Goal: Information Seeking & Learning: Find specific fact

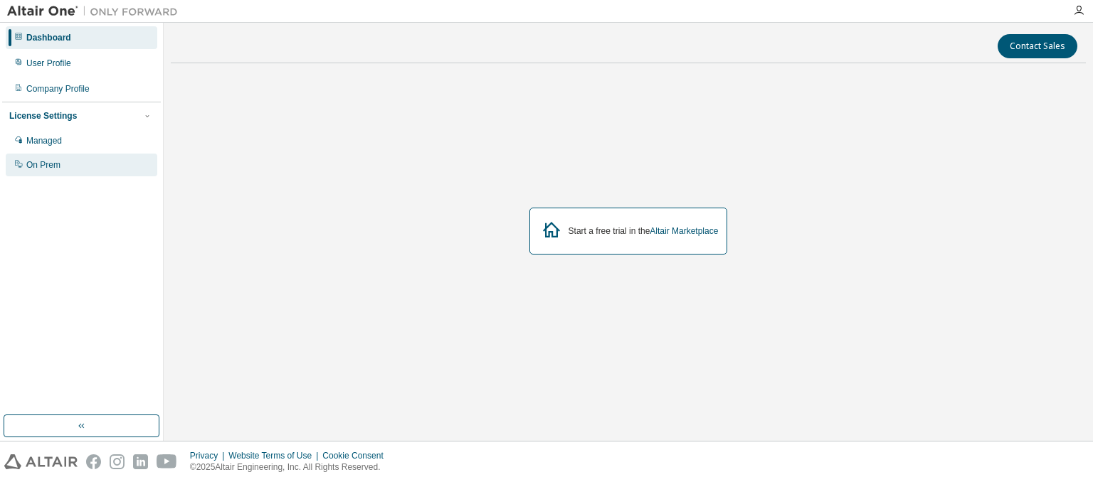
click at [33, 163] on div "On Prem" at bounding box center [43, 164] width 34 height 11
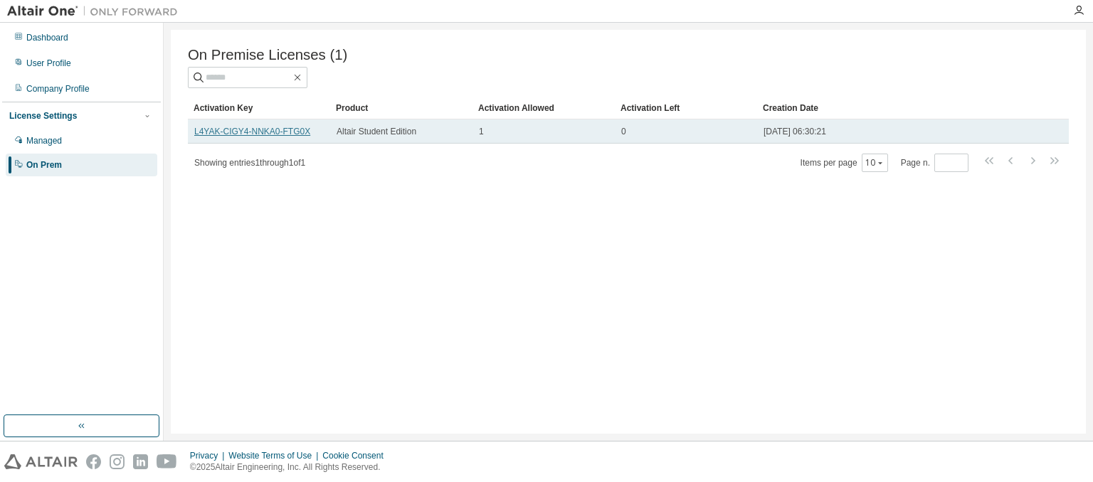
click at [282, 137] on link "L4YAK-CIGY4-NNKA0-FTG0X" at bounding box center [252, 132] width 116 height 10
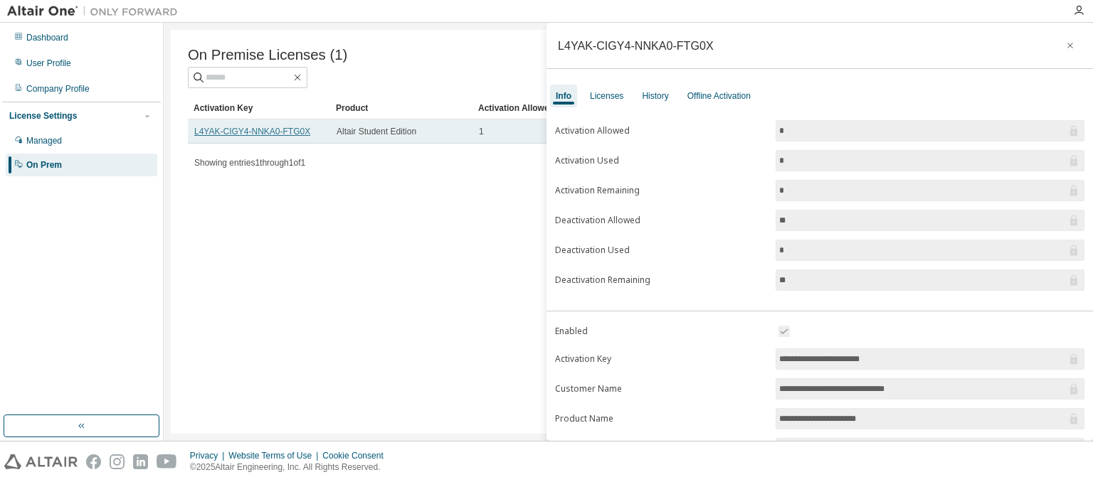
click at [279, 134] on link "L4YAK-CIGY4-NNKA0-FTG0X" at bounding box center [252, 132] width 116 height 10
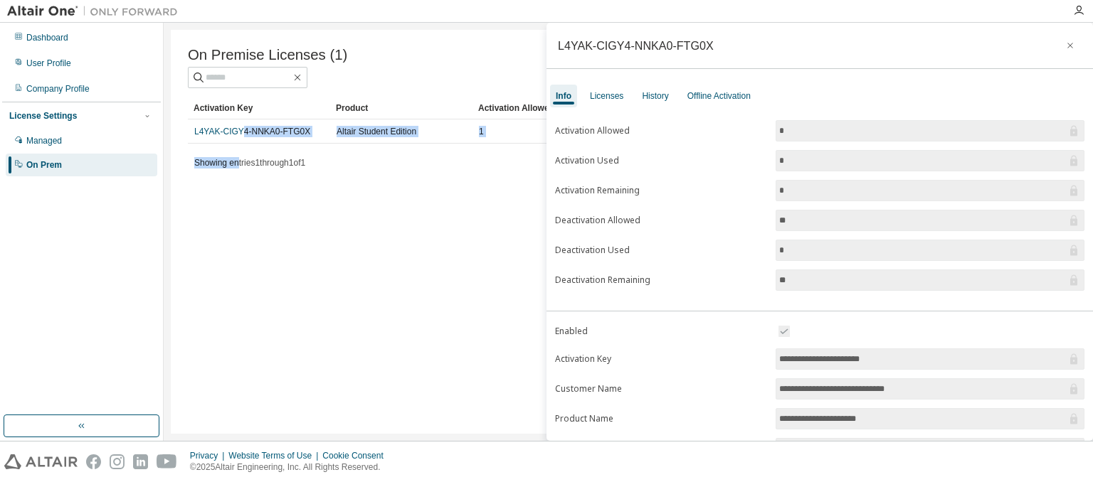
drag, startPoint x: 279, startPoint y: 134, endPoint x: 237, endPoint y: 147, distance: 43.7
click at [238, 147] on div "Activation Key Product Activation Allowed Activation Left Creation Date L4YAK-C…" at bounding box center [628, 135] width 881 height 76
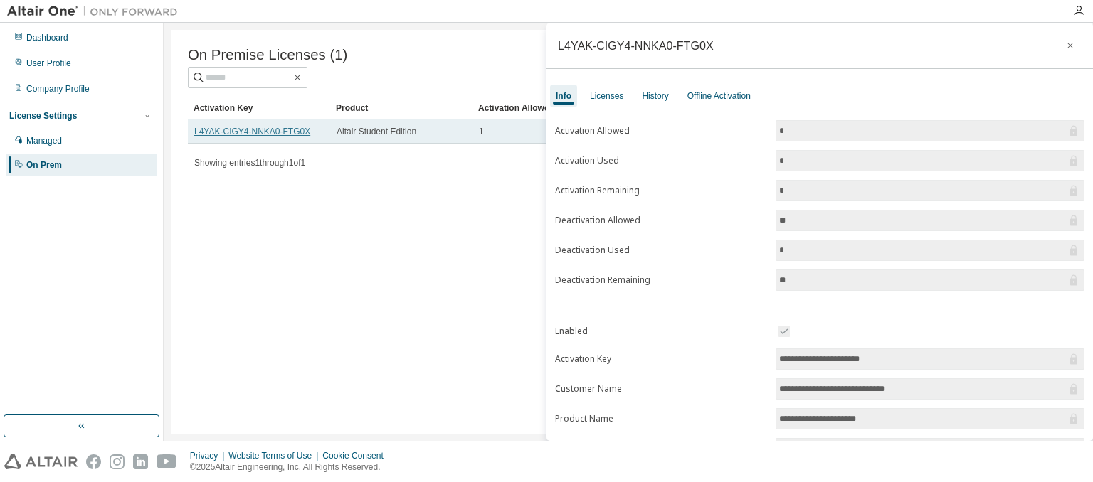
click at [201, 137] on link "L4YAK-CIGY4-NNKA0-FTG0X" at bounding box center [252, 132] width 116 height 10
drag, startPoint x: 196, startPoint y: 133, endPoint x: 242, endPoint y: 136, distance: 45.6
click at [246, 134] on link "L4YAK-CIGY4-NNKA0-FTG0X" at bounding box center [252, 132] width 116 height 10
click at [208, 136] on link "L4YAK-CIGY4-NNKA0-FTG0X" at bounding box center [252, 132] width 116 height 10
drag, startPoint x: 193, startPoint y: 134, endPoint x: 311, endPoint y: 136, distance: 117.4
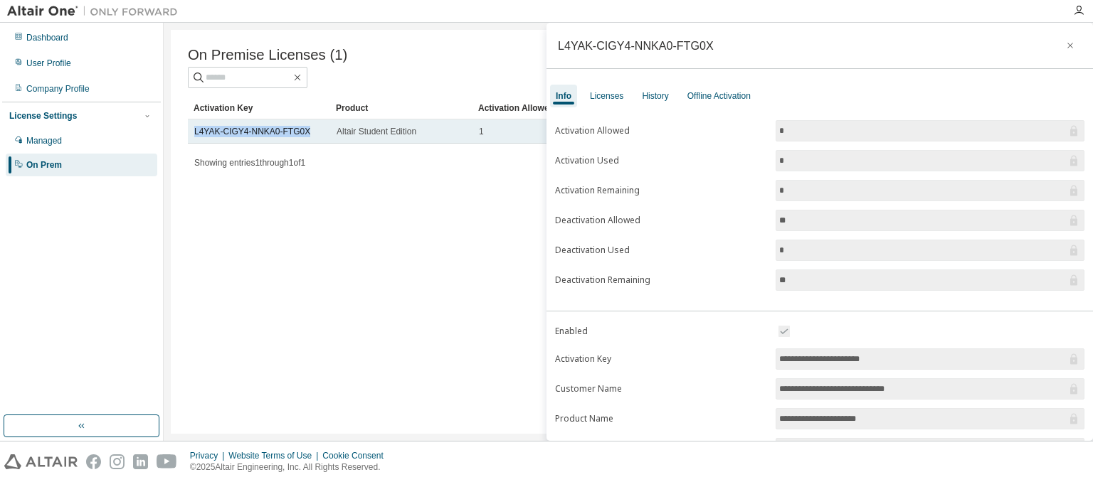
click at [311, 136] on td "L4YAK-CIGY4-NNKA0-FTG0X" at bounding box center [259, 132] width 142 height 24
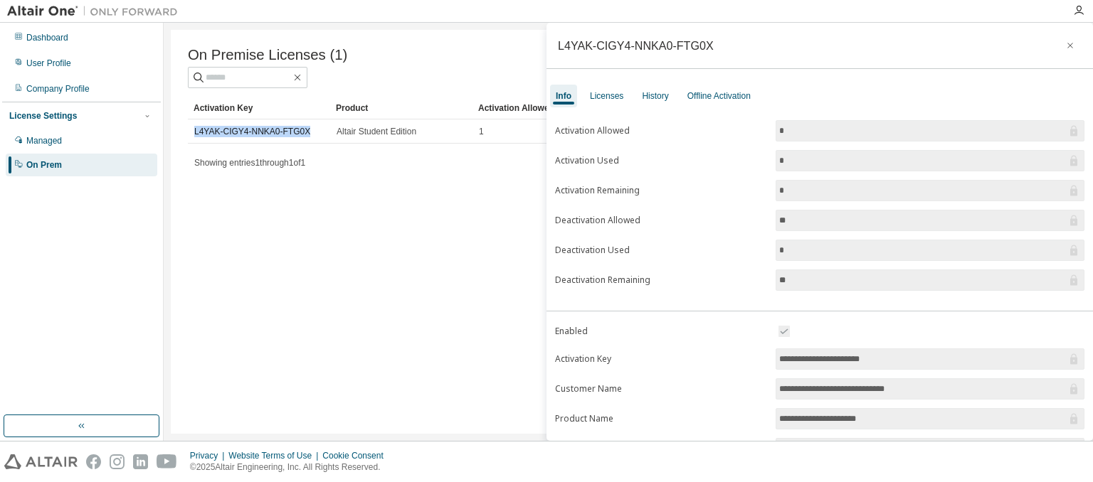
copy link "L4YAK-CIGY4-NNKA0-FTG0X"
